Goal: Entertainment & Leisure: Consume media (video, audio)

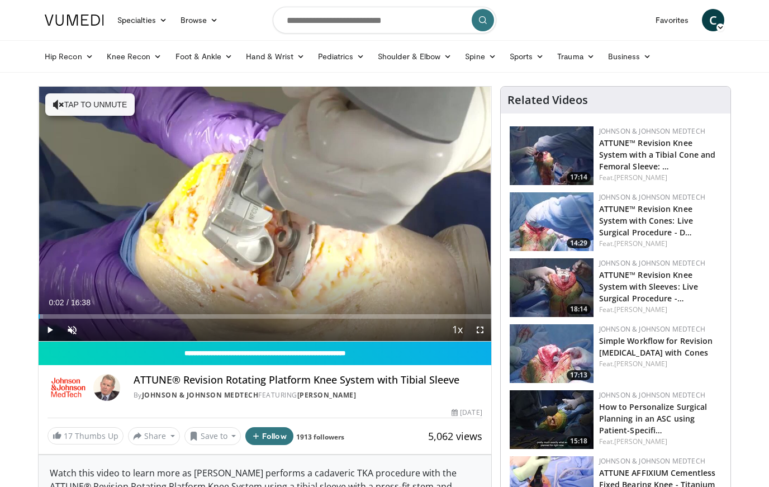
click at [219, 435] on button "Save to" at bounding box center [212, 436] width 57 height 18
click at [157, 434] on button "Share" at bounding box center [154, 436] width 52 height 18
click at [553, 292] on img at bounding box center [552, 287] width 84 height 59
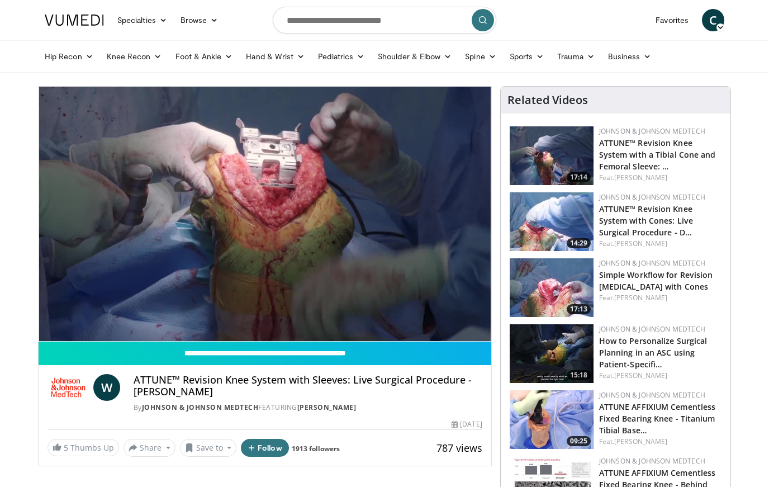
click at [206, 444] on button "Save to" at bounding box center [208, 448] width 57 height 18
click at [198, 396] on span "Add to Favorites" at bounding box center [228, 397] width 69 height 12
